Goal: Find specific page/section: Find specific page/section

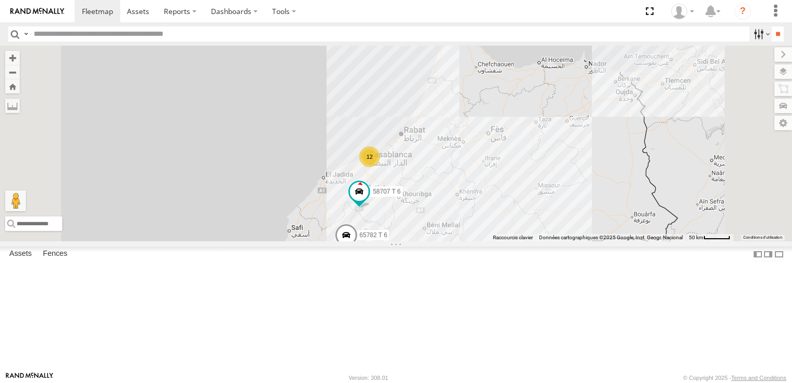
click at [750, 34] on label at bounding box center [761, 33] width 22 height 15
click at [0, 0] on span "Offline" at bounding box center [0, 0] width 0 height 0
click at [772, 36] on input "**" at bounding box center [778, 33] width 12 height 15
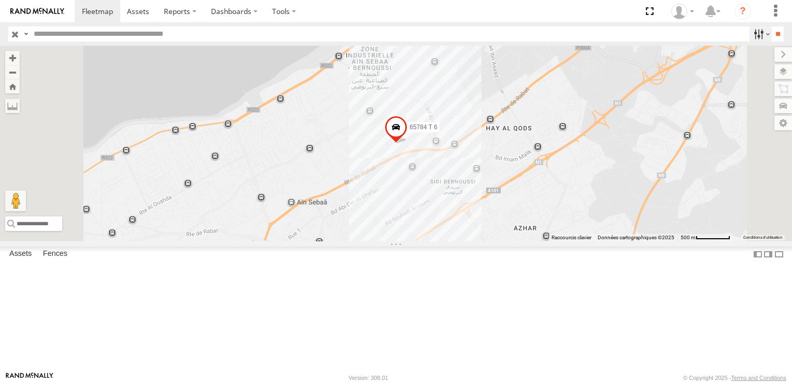
click at [755, 34] on label at bounding box center [761, 33] width 22 height 15
click at [15, 34] on input "button" at bounding box center [14, 33] width 13 height 15
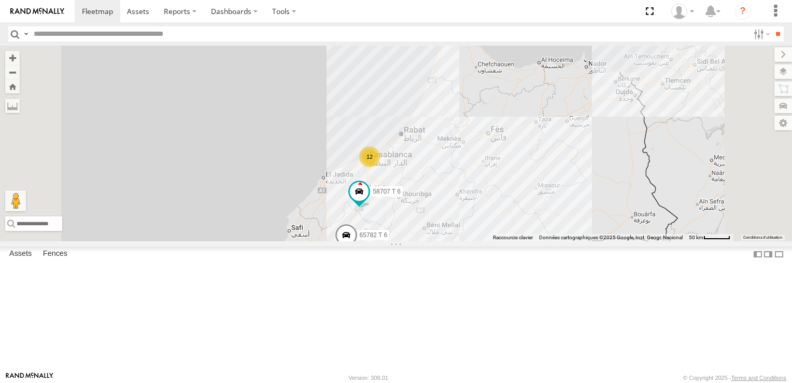
click at [210, 34] on input "text" at bounding box center [390, 33] width 720 height 15
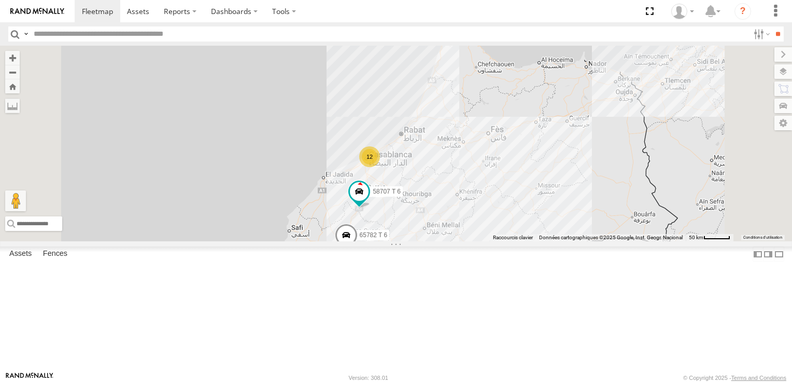
click at [210, 34] on input "text" at bounding box center [390, 33] width 720 height 15
